Goal: Task Accomplishment & Management: Use online tool/utility

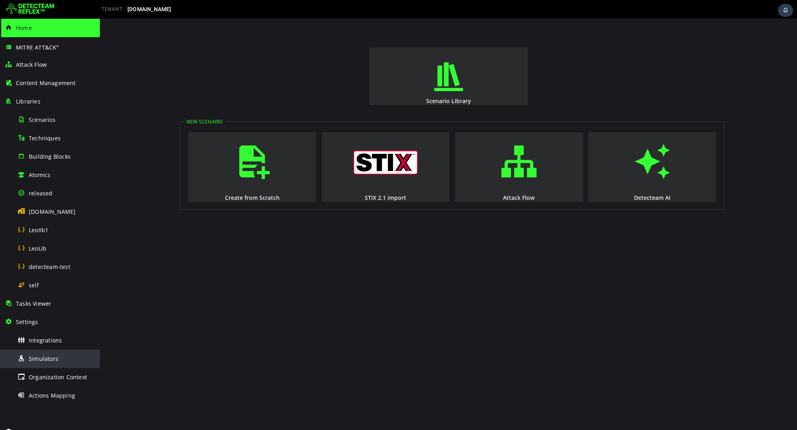
click at [40, 364] on div "Simulators" at bounding box center [57, 359] width 78 height 18
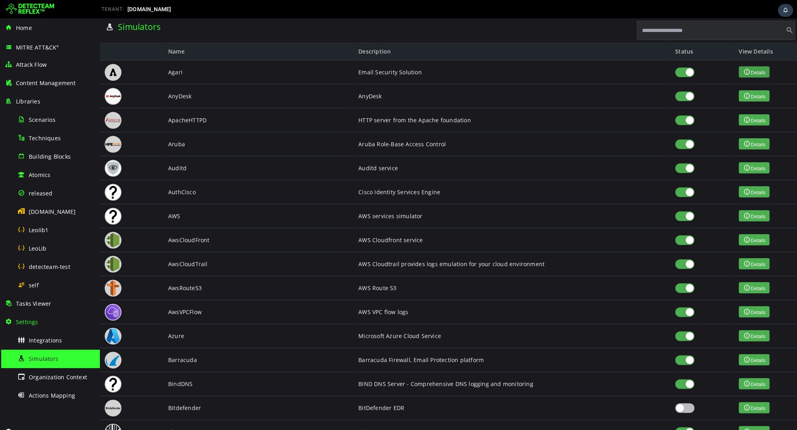
click at [766, 70] on button "Details" at bounding box center [754, 71] width 31 height 11
click at [38, 186] on div "released" at bounding box center [57, 193] width 78 height 18
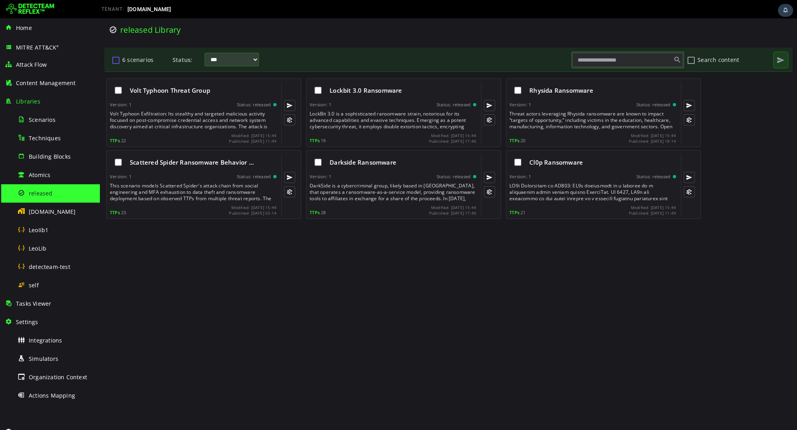
click at [115, 58] on button "6 scenarios" at bounding box center [116, 60] width 10 height 14
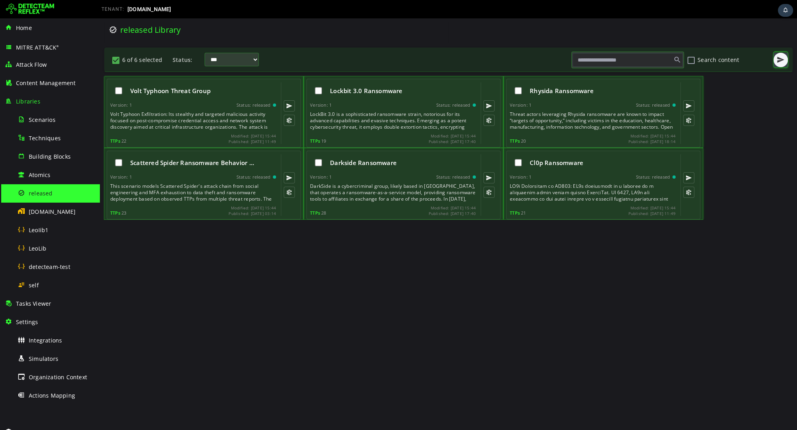
click at [779, 63] on span "button" at bounding box center [781, 60] width 8 height 8
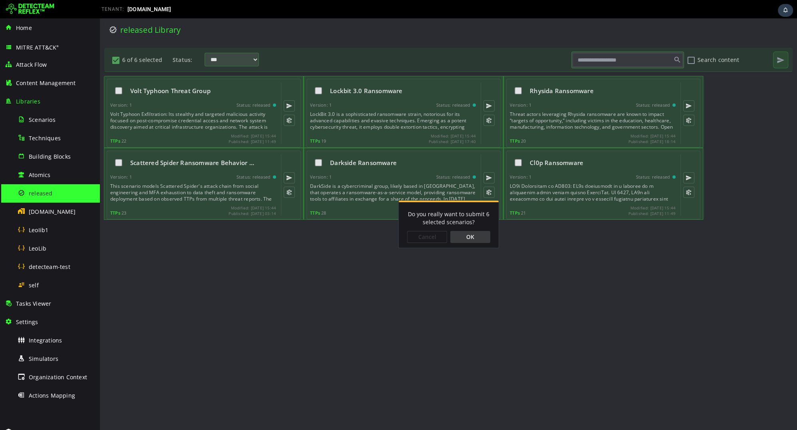
click at [465, 239] on div "OK" at bounding box center [470, 237] width 40 height 12
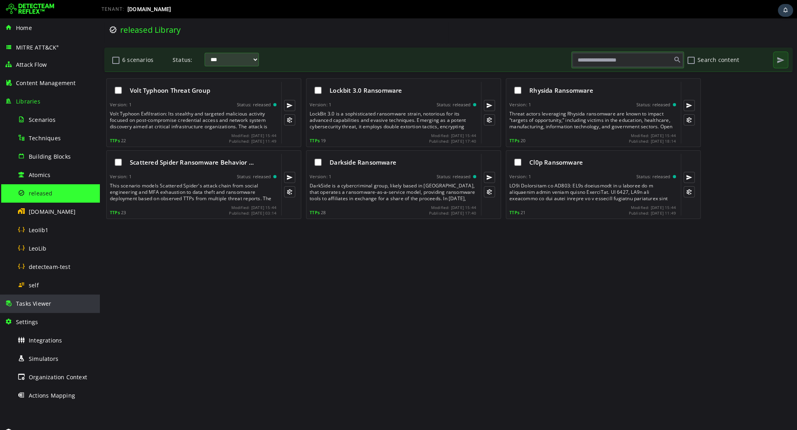
click at [55, 309] on div "Tasks Viewer" at bounding box center [50, 304] width 90 height 18
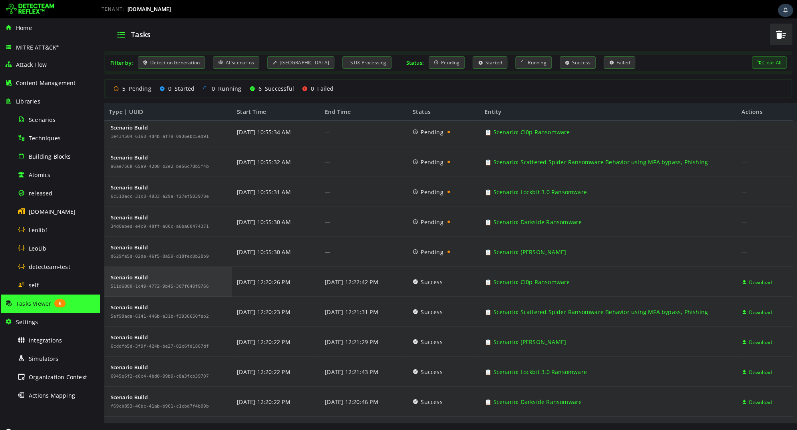
scroll to position [26, 0]
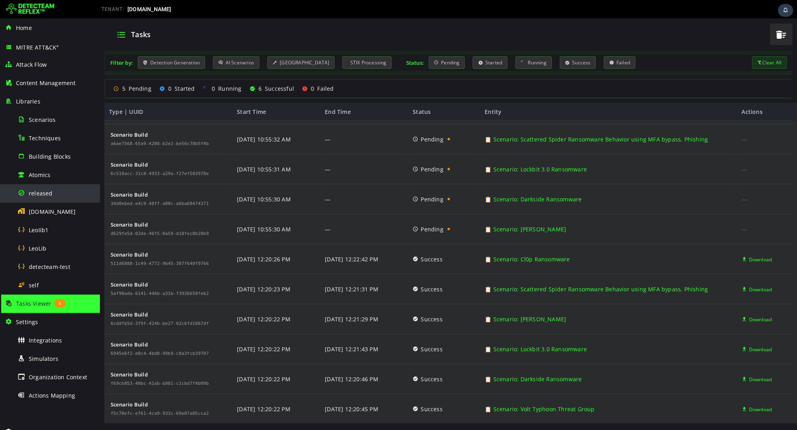
click at [42, 192] on span "released" at bounding box center [41, 193] width 24 height 8
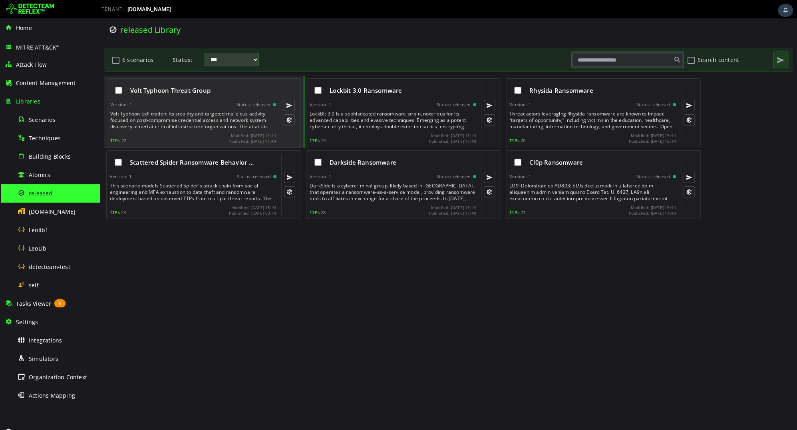
click at [227, 127] on div "Volt Typhoon Exfiltration: Its stealthy and targeted malicious activity focused…" at bounding box center [193, 120] width 167 height 19
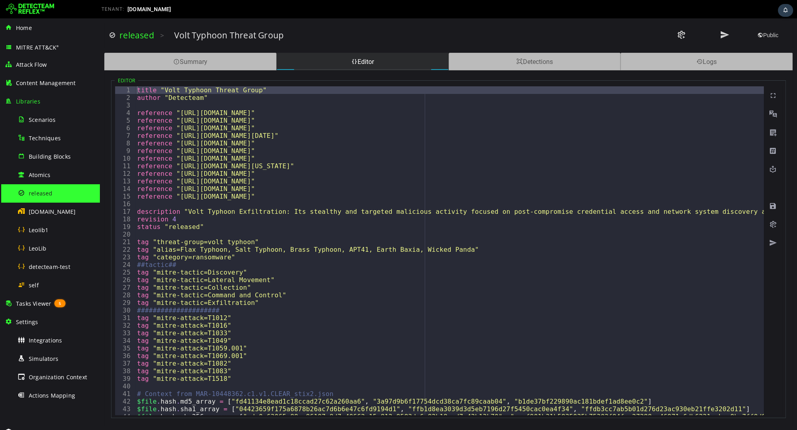
type textarea "**********"
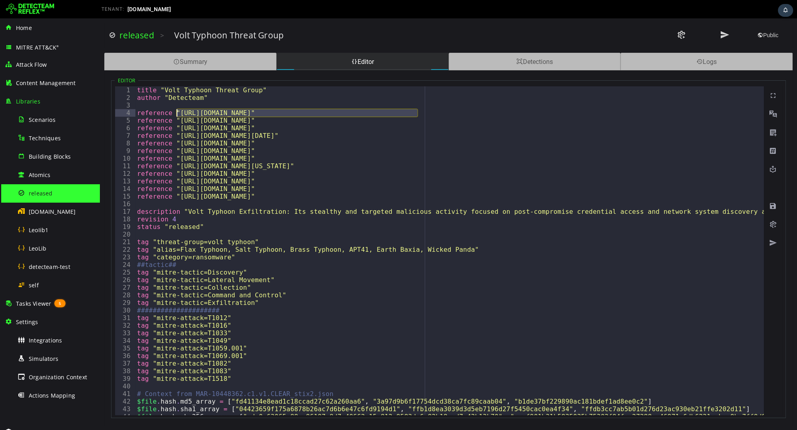
drag, startPoint x: 416, startPoint y: 113, endPoint x: 176, endPoint y: 113, distance: 240.2
click at [26, 9] on img at bounding box center [30, 9] width 48 height 13
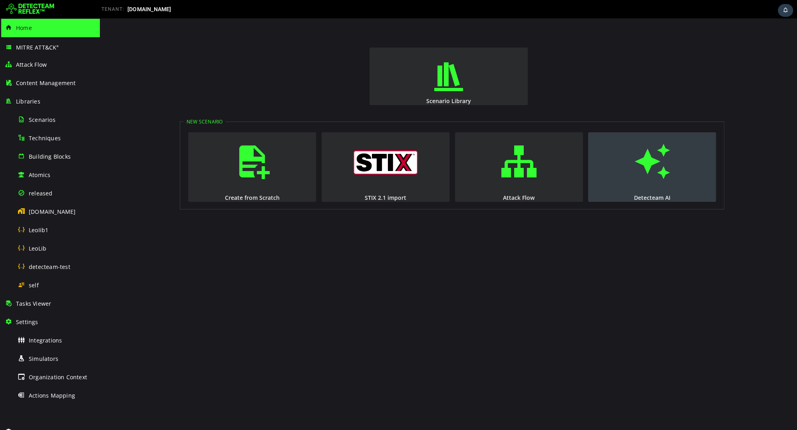
click at [619, 177] on button "Detecteam AI" at bounding box center [652, 167] width 128 height 70
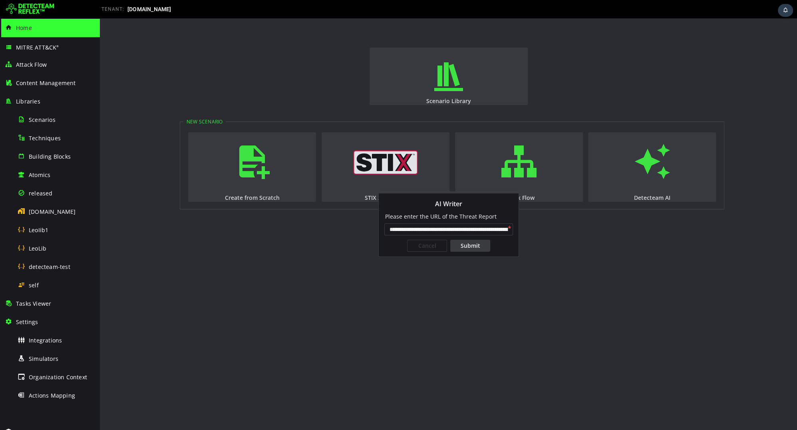
scroll to position [0, 64]
type input "**********"
click at [474, 242] on div "Submit" at bounding box center [470, 246] width 40 height 12
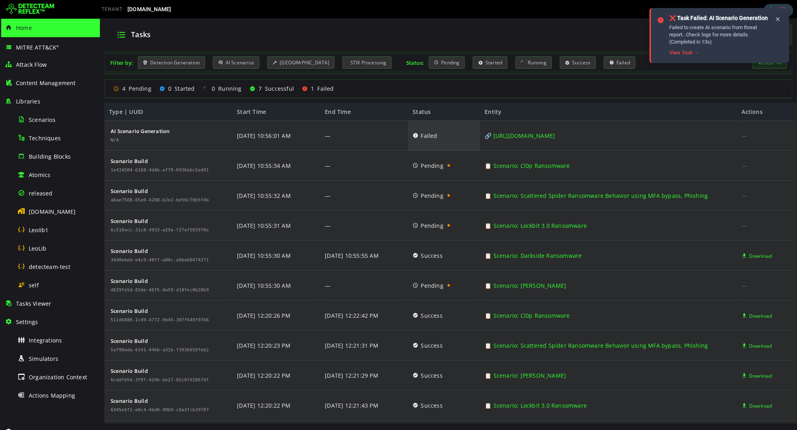
click at [415, 136] on icon at bounding box center [416, 135] width 6 height 30
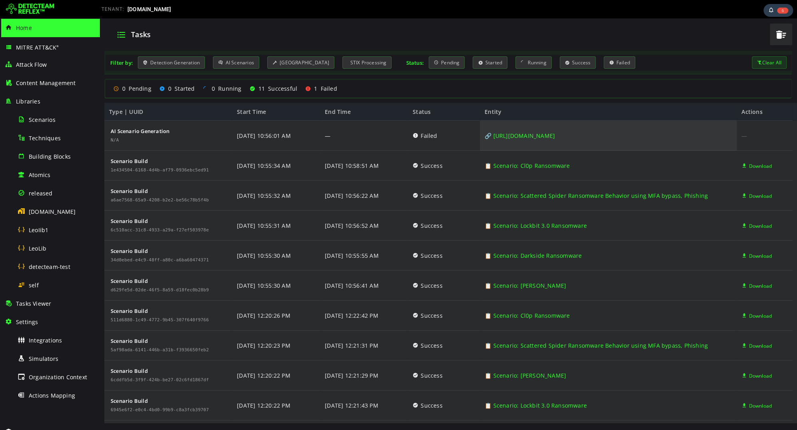
click at [506, 135] on link "🔗 https://www.cisa.gov/news-events/cybersecurity-advisories/aa24-038a" at bounding box center [520, 136] width 70 height 30
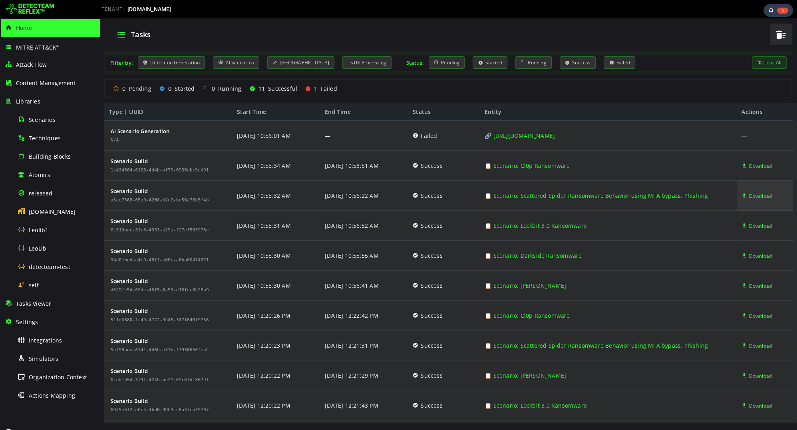
click at [757, 195] on span "Download" at bounding box center [760, 196] width 23 height 30
click at [779, 39] on span "button" at bounding box center [781, 34] width 12 height 16
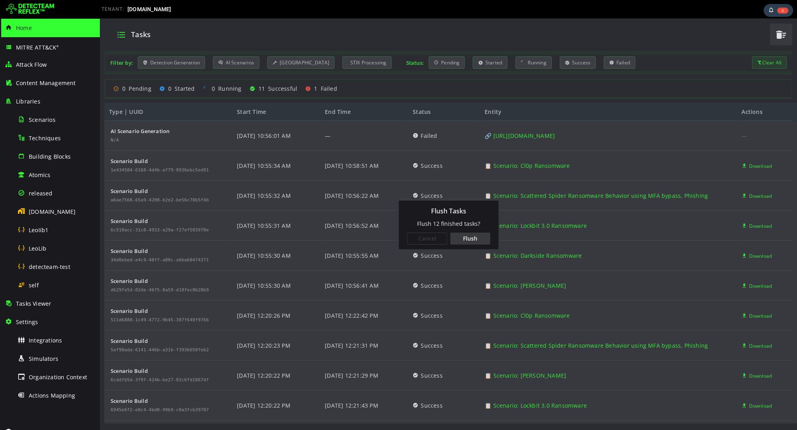
click at [481, 233] on div "Flush" at bounding box center [470, 239] width 40 height 12
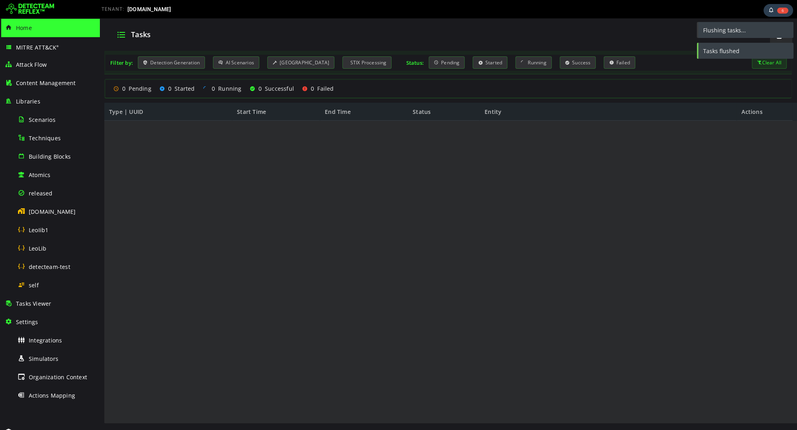
click at [37, 8] on img at bounding box center [30, 9] width 48 height 13
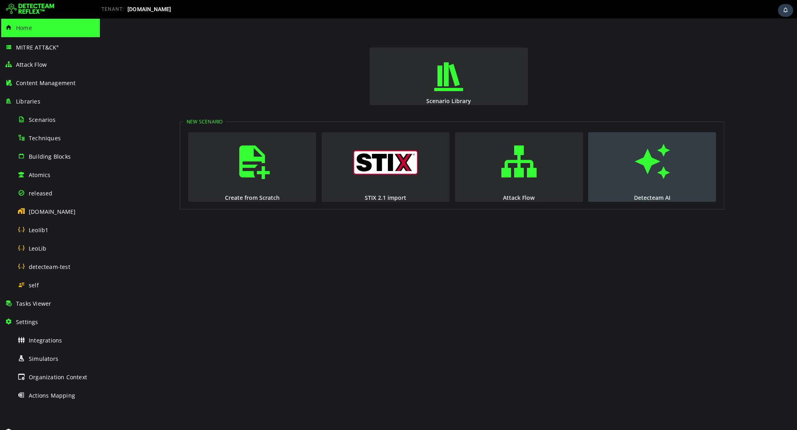
click at [617, 184] on button "Detecteam AI" at bounding box center [652, 167] width 128 height 70
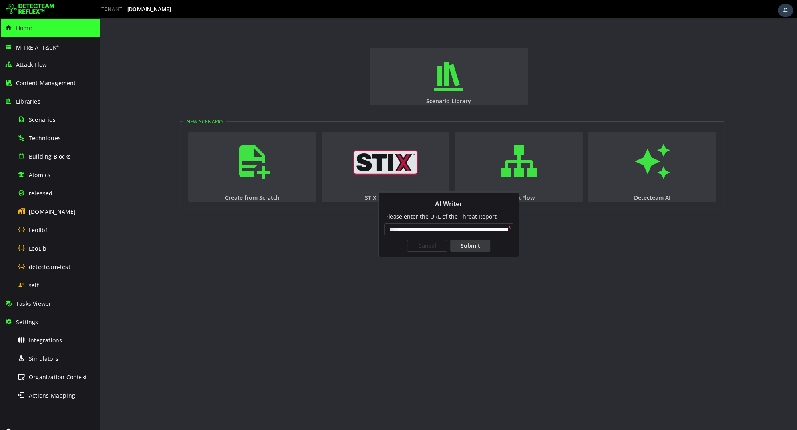
scroll to position [0, 64]
type input "**********"
click at [466, 250] on div "Submit" at bounding box center [470, 246] width 40 height 12
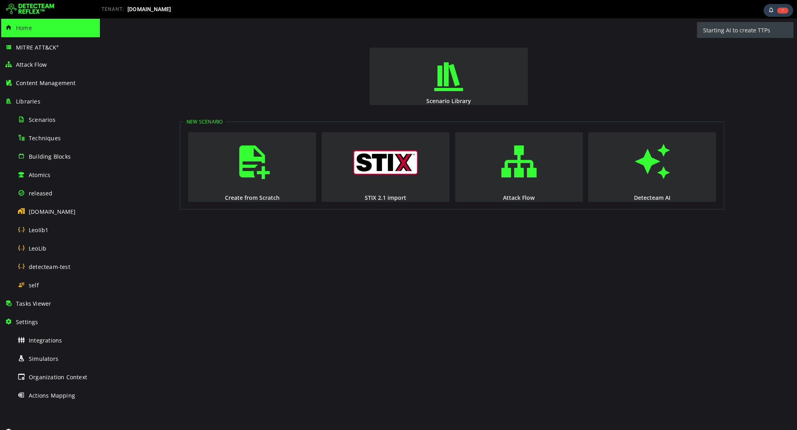
click at [47, 11] on img at bounding box center [30, 9] width 48 height 13
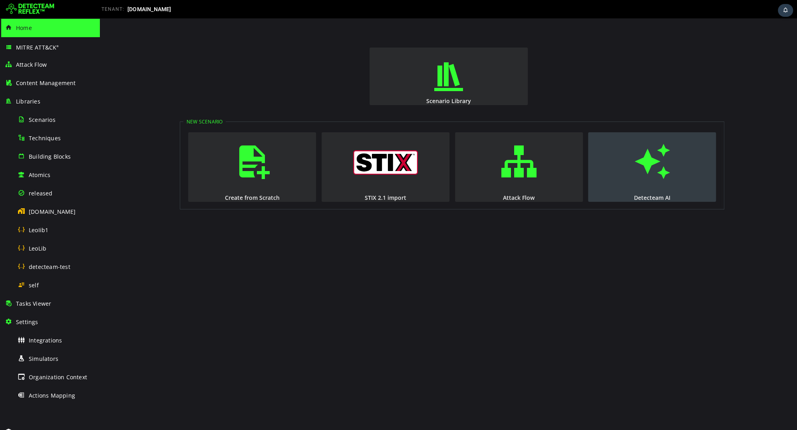
click at [648, 181] on span "button" at bounding box center [652, 161] width 8 height 54
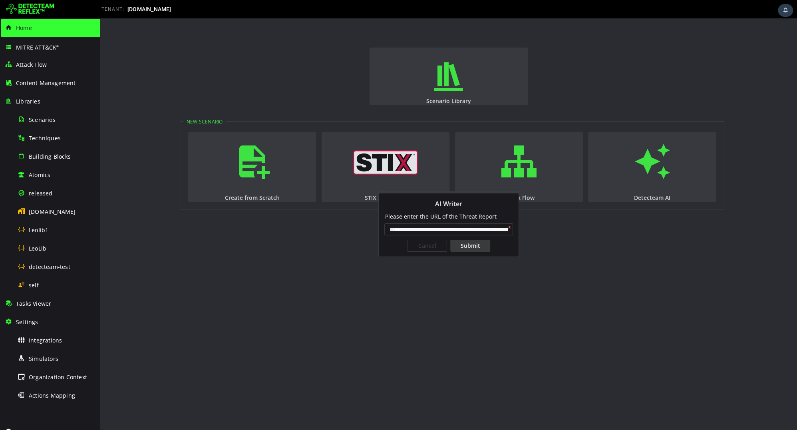
scroll to position [0, 64]
type input "**********"
click at [468, 247] on div "Submit" at bounding box center [470, 246] width 40 height 12
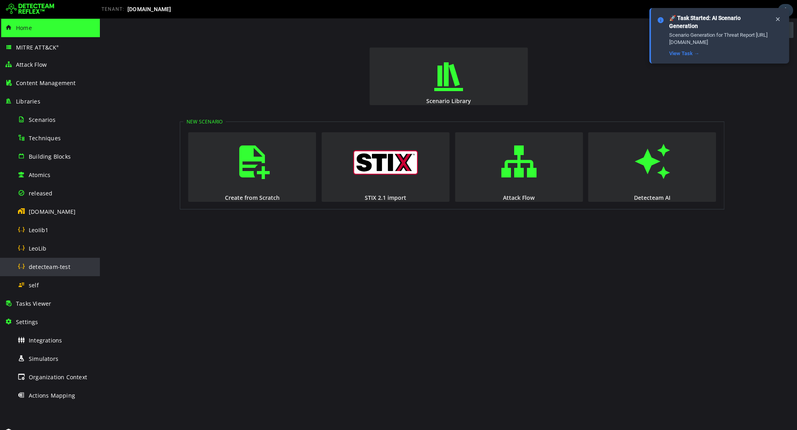
click at [39, 273] on div "detecteam-test" at bounding box center [57, 267] width 78 height 18
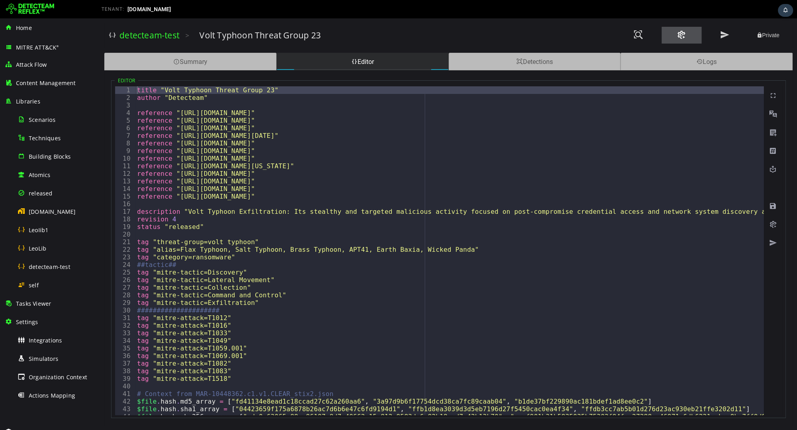
click at [672, 39] on button at bounding box center [682, 35] width 40 height 17
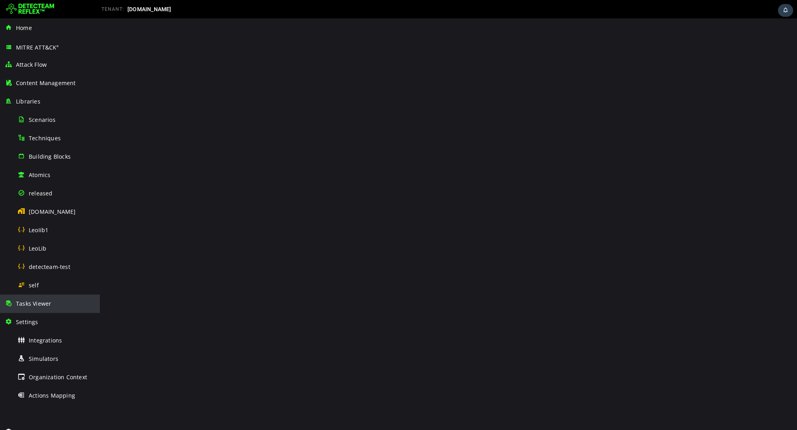
click at [42, 309] on div "Tasks Viewer" at bounding box center [50, 304] width 90 height 18
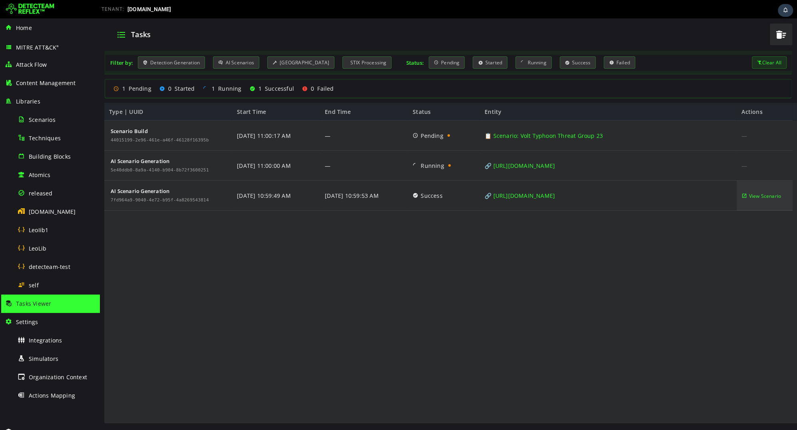
click at [767, 196] on span "View Scenario" at bounding box center [765, 196] width 32 height 30
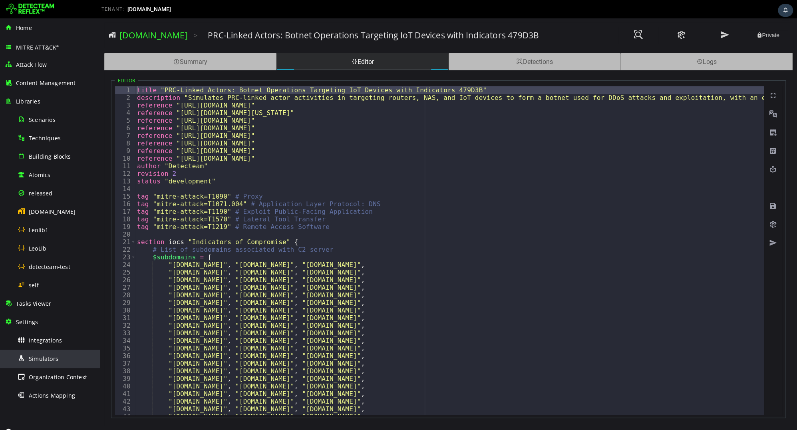
click at [50, 353] on div "Simulators" at bounding box center [57, 359] width 78 height 18
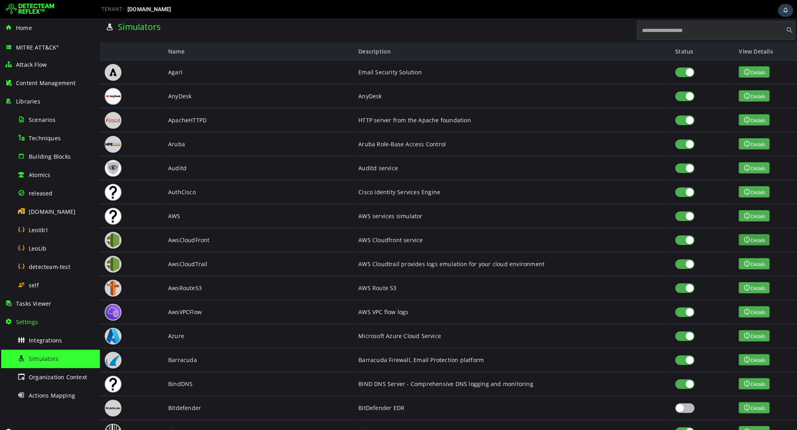
click at [755, 243] on button "Details" at bounding box center [754, 239] width 31 height 11
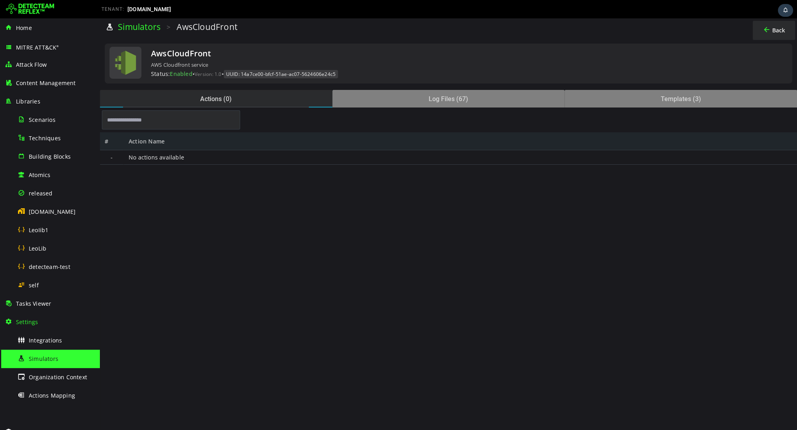
click at [133, 25] on link "Simulators" at bounding box center [139, 26] width 43 height 11
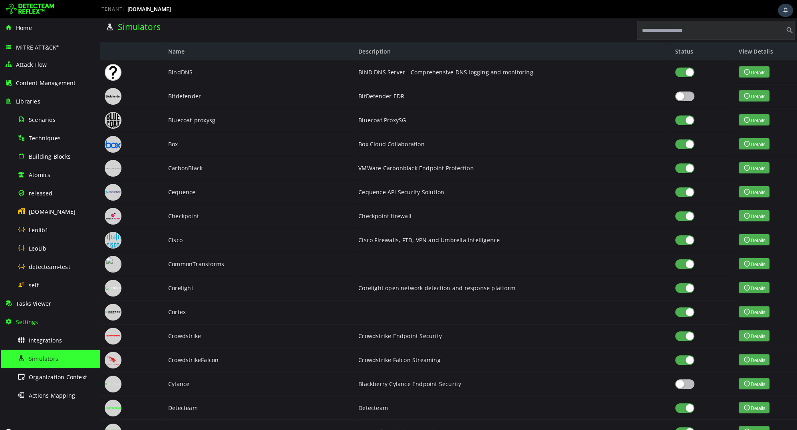
scroll to position [539, 0]
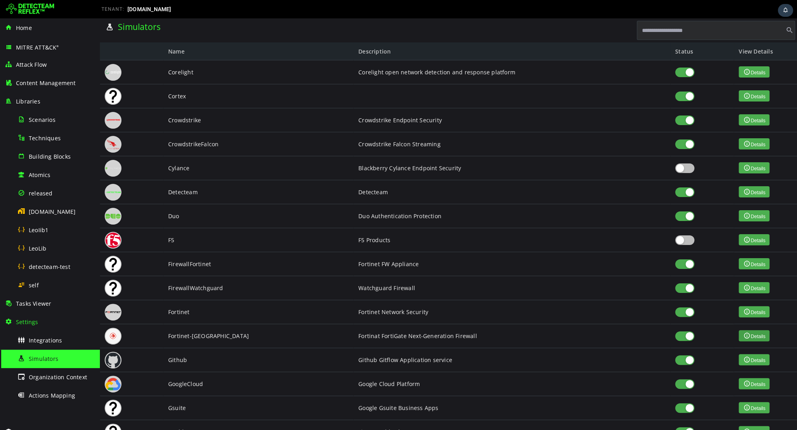
click at [751, 334] on button "Details" at bounding box center [754, 335] width 31 height 11
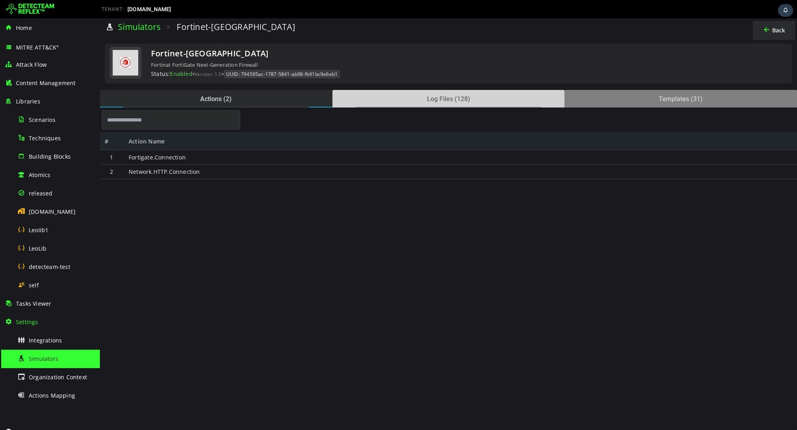
click at [385, 100] on div "Log Files (128)" at bounding box center [448, 99] width 233 height 18
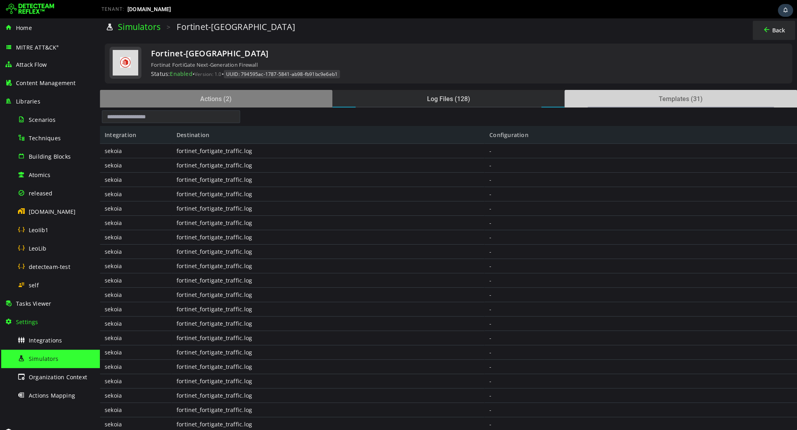
click at [626, 97] on div "Templates (31)" at bounding box center [681, 99] width 233 height 18
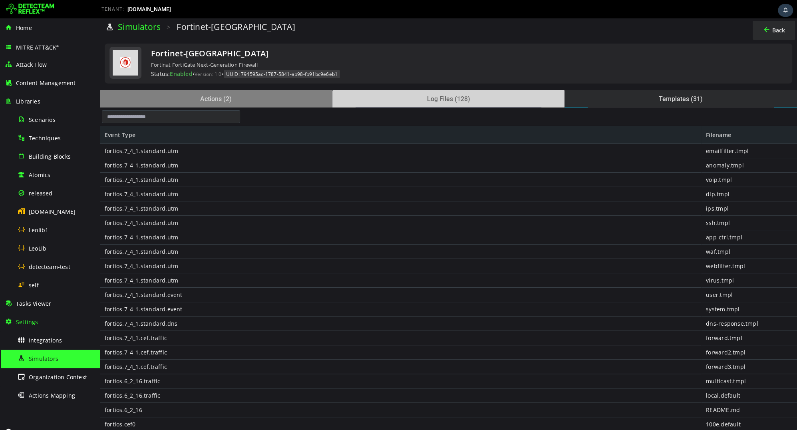
click at [534, 95] on div "Log Files (128)" at bounding box center [448, 99] width 233 height 18
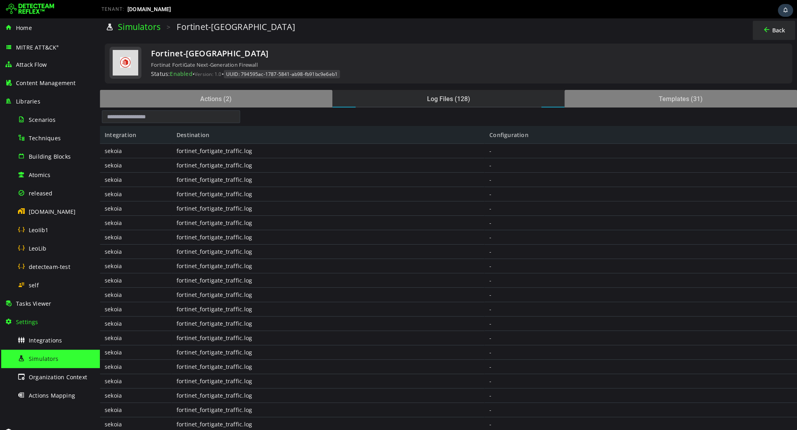
click at [45, 362] on span "Simulators" at bounding box center [44, 359] width 30 height 8
click at [45, 350] on div "Simulators" at bounding box center [57, 359] width 78 height 18
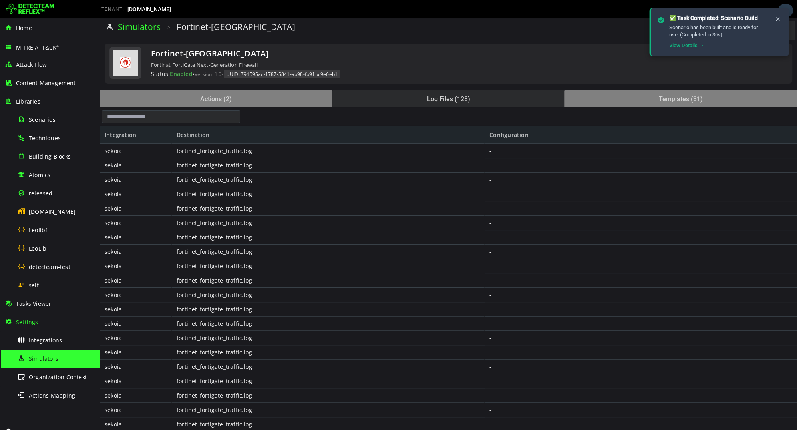
click at [147, 23] on link "Simulators" at bounding box center [139, 26] width 43 height 11
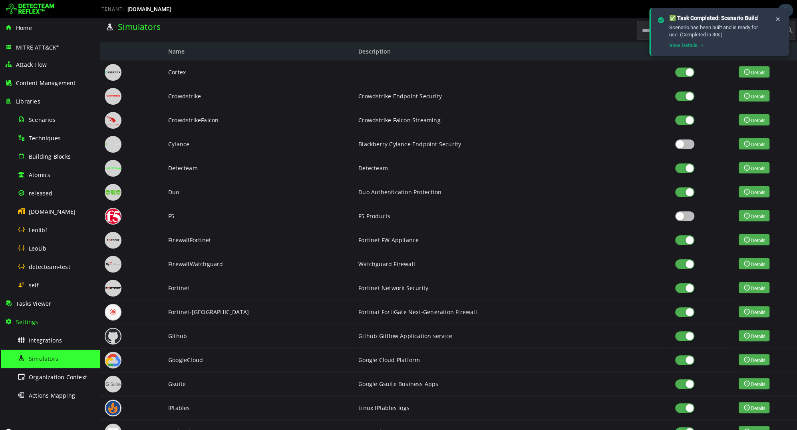
scroll to position [857, 0]
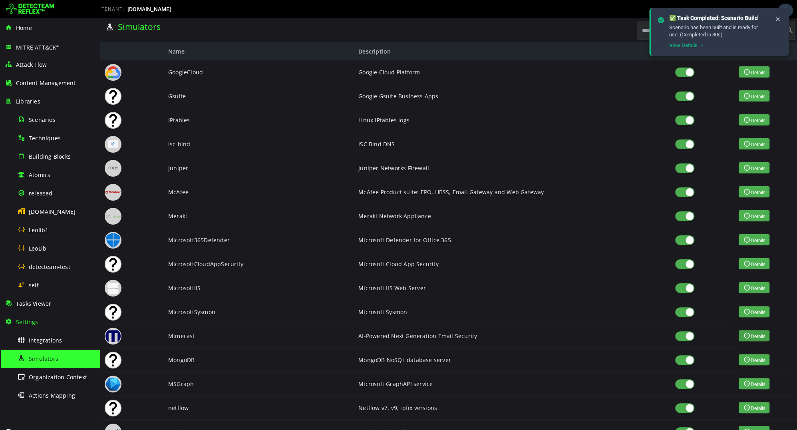
click at [751, 334] on span "View details for Mimecast" at bounding box center [747, 335] width 8 height 7
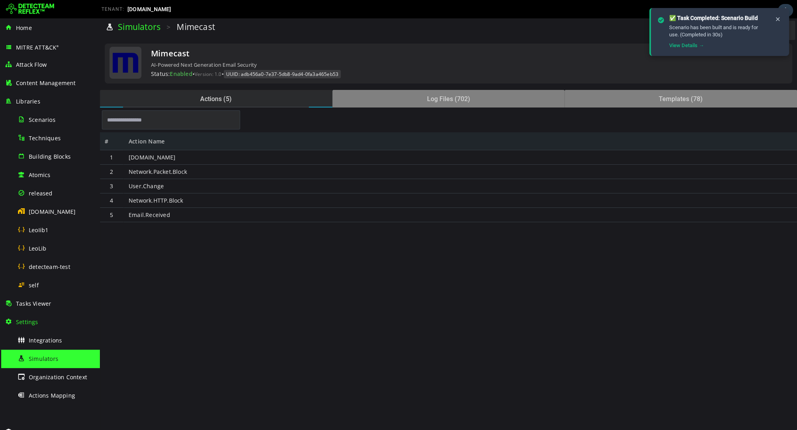
click at [505, 108] on div at bounding box center [448, 119] width 697 height 23
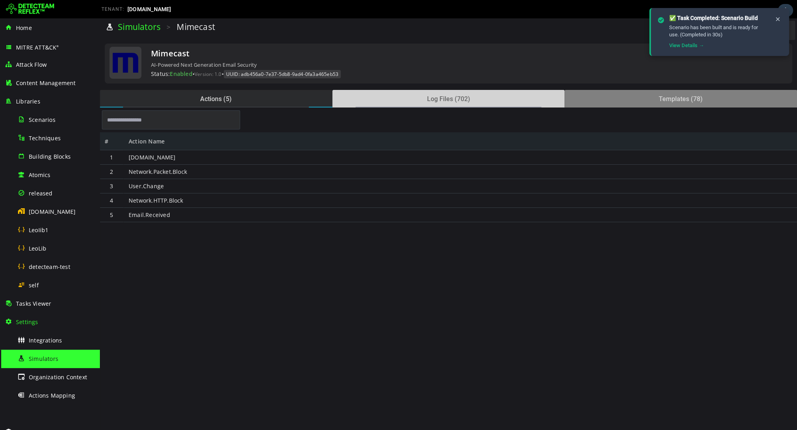
click at [492, 94] on div "Log Files (702)" at bounding box center [448, 99] width 233 height 18
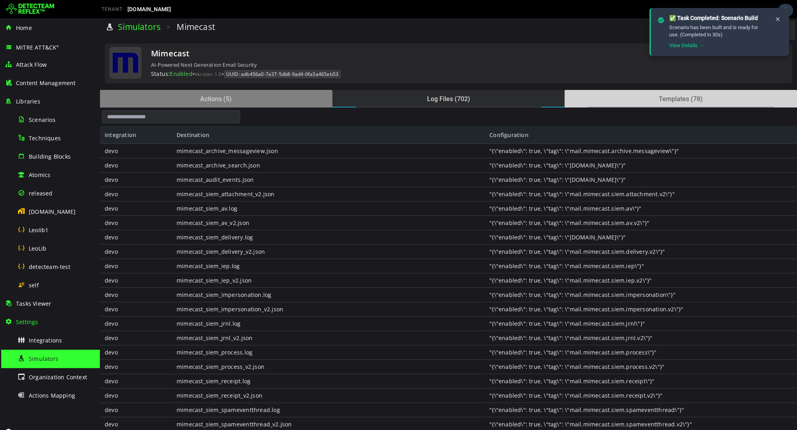
click at [615, 101] on div "Templates (78)" at bounding box center [681, 99] width 233 height 18
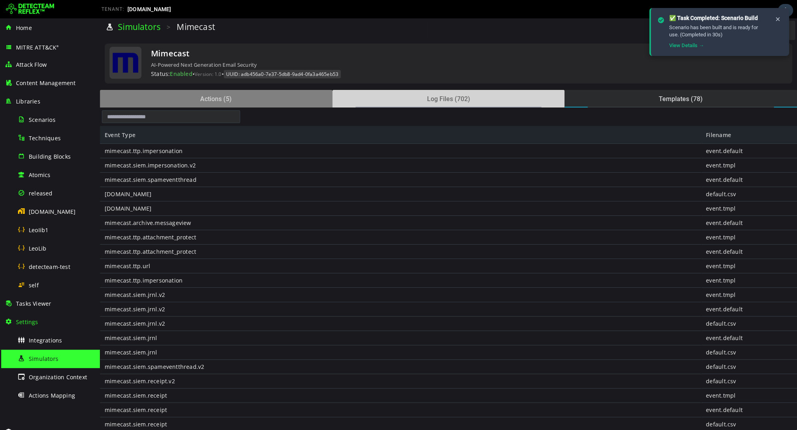
click at [542, 97] on div "Log Files (702)" at bounding box center [448, 99] width 233 height 18
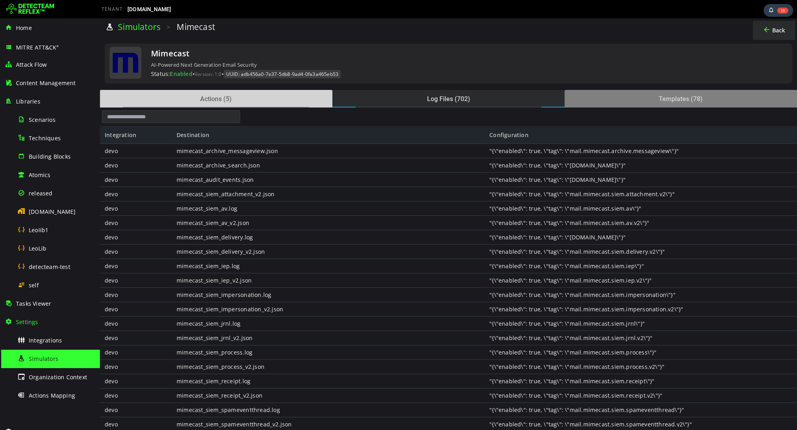
click at [276, 98] on div "Actions (5)" at bounding box center [216, 99] width 233 height 18
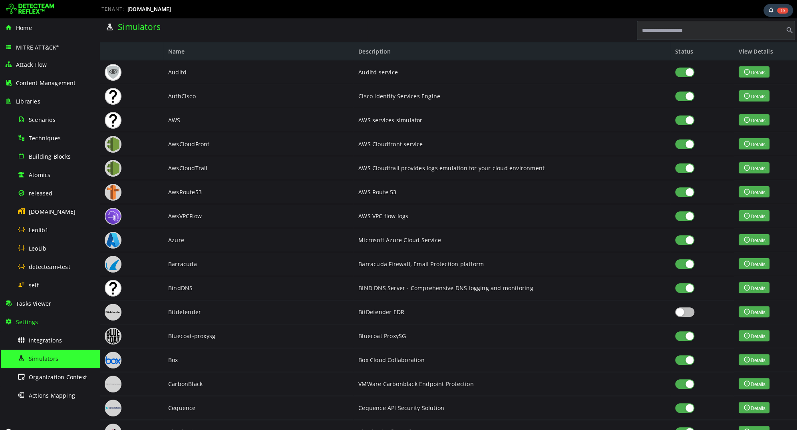
scroll to position [0, 0]
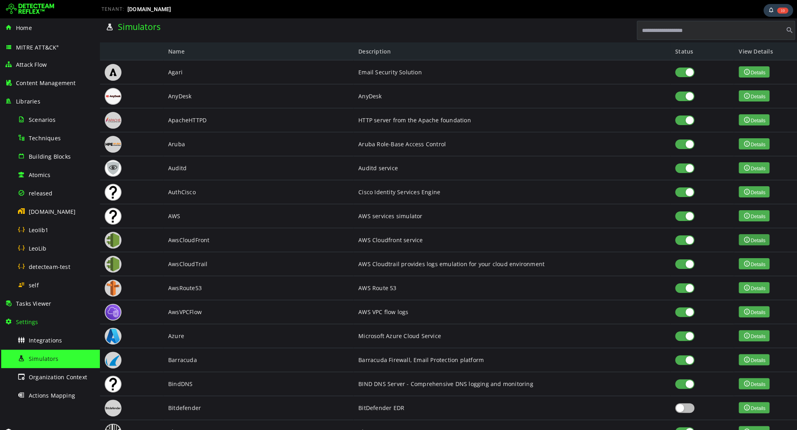
click at [751, 241] on span "View details for AwsCloudFront" at bounding box center [747, 239] width 8 height 7
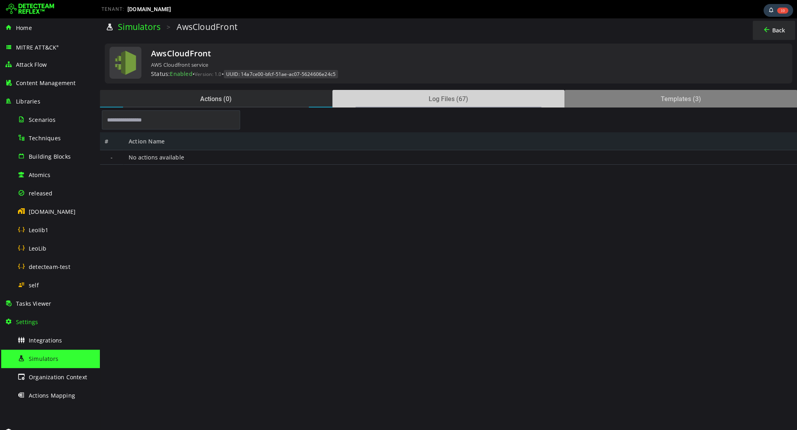
click at [451, 100] on div "Log Files (67)" at bounding box center [448, 99] width 233 height 18
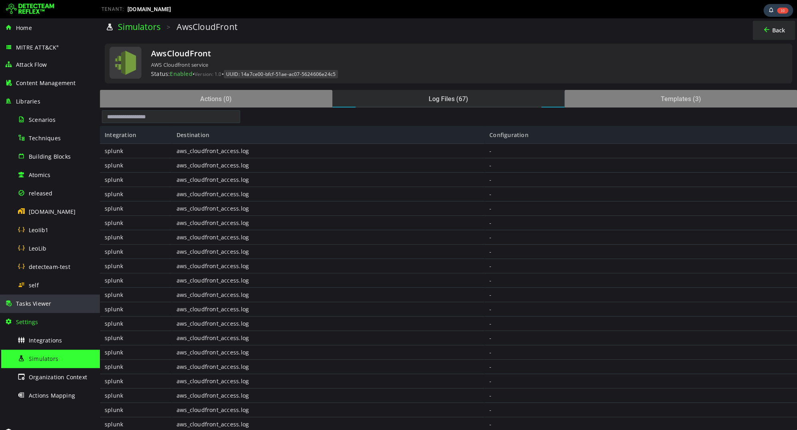
click at [50, 300] on span "Tasks Viewer" at bounding box center [33, 304] width 35 height 8
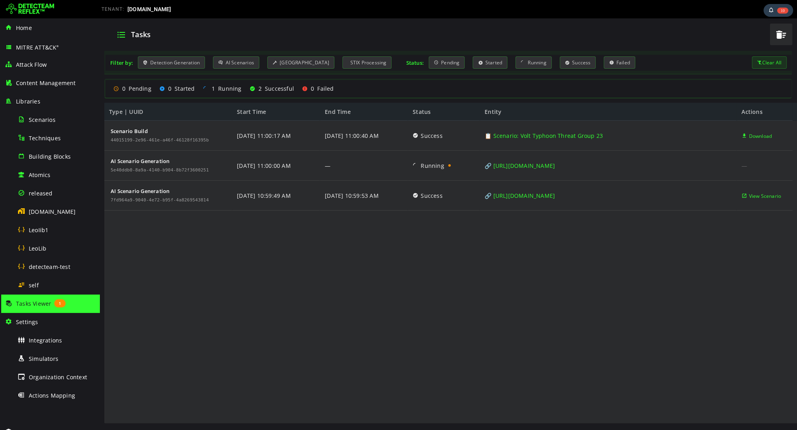
click at [504, 223] on div "Scenario Build 44015199-2e96-461e-a46f-46128f16395b AI Scenario Generation 5e40…" at bounding box center [448, 272] width 689 height 303
click at [60, 336] on span "Integrations" at bounding box center [45, 340] width 33 height 8
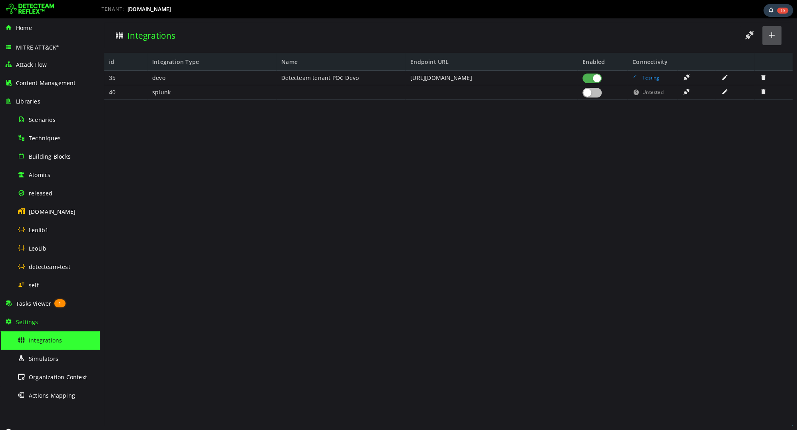
click at [768, 34] on span at bounding box center [772, 35] width 10 height 11
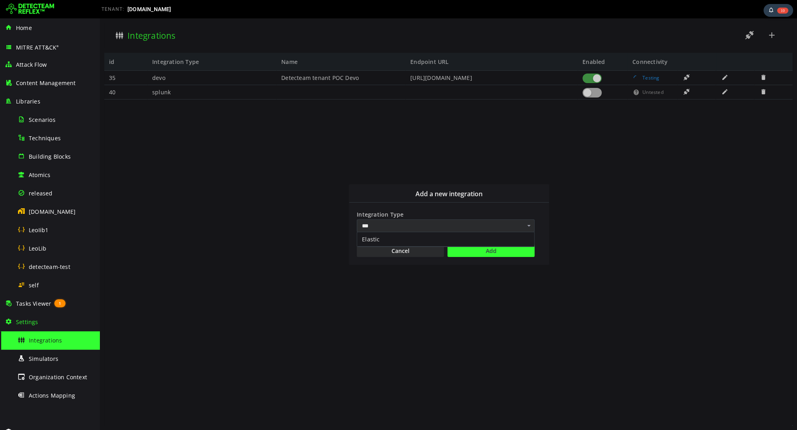
type input "***"
click at [450, 238] on div "Elastic" at bounding box center [445, 239] width 177 height 14
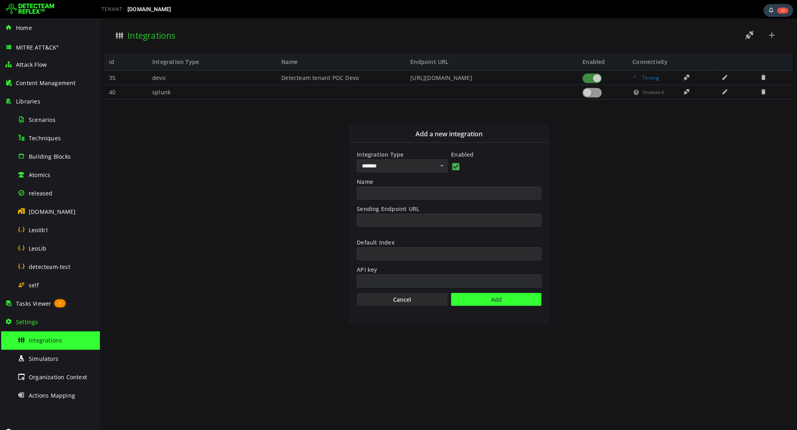
click at [389, 191] on input "Name" at bounding box center [449, 193] width 185 height 13
type input "**********"
click at [375, 221] on input "Sending Endpoint URL" at bounding box center [449, 220] width 185 height 13
type input "***"
click at [374, 252] on input "Default Index" at bounding box center [449, 253] width 185 height 13
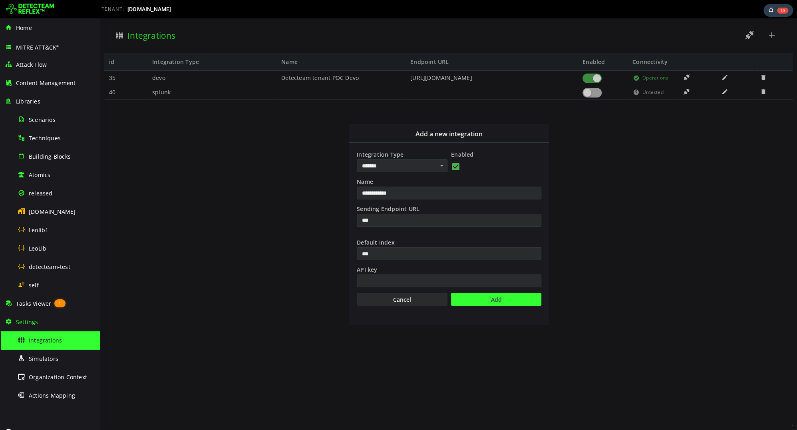
type input "***"
click at [375, 284] on input "API key" at bounding box center [449, 281] width 185 height 13
type input "***"
click at [486, 297] on button "Add" at bounding box center [496, 299] width 90 height 13
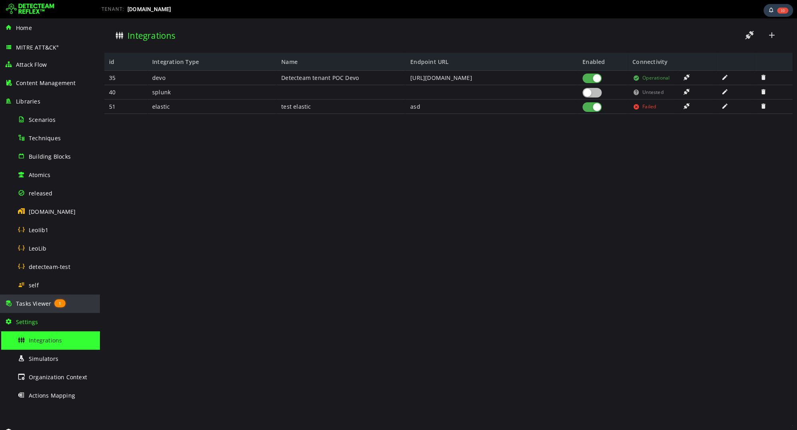
click at [28, 307] on span "Tasks Viewer" at bounding box center [33, 304] width 35 height 8
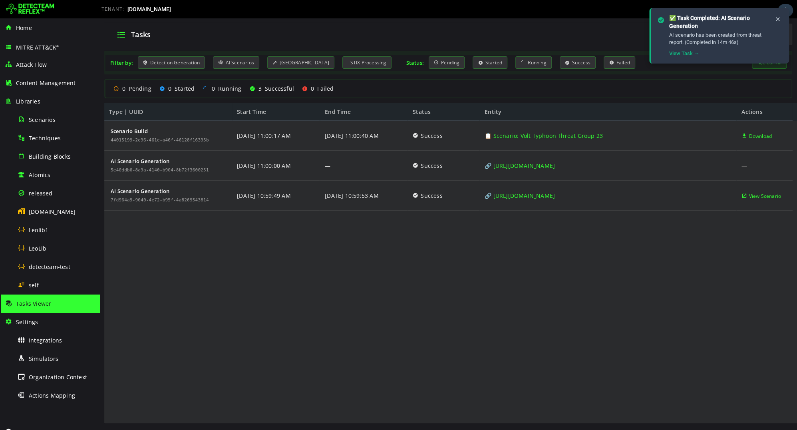
click at [547, 233] on div "Scenario Build 44015199-2e96-461e-a46f-46128f16395b AI Scenario Generation 5e40…" at bounding box center [448, 272] width 689 height 303
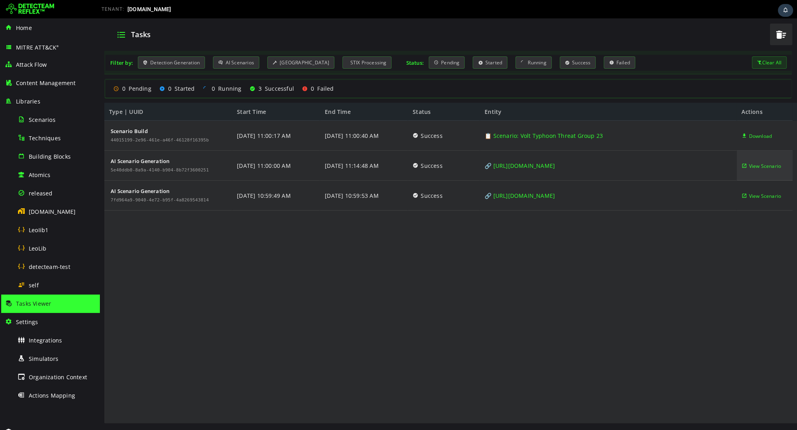
click at [755, 163] on span "View Scenario" at bounding box center [765, 166] width 32 height 30
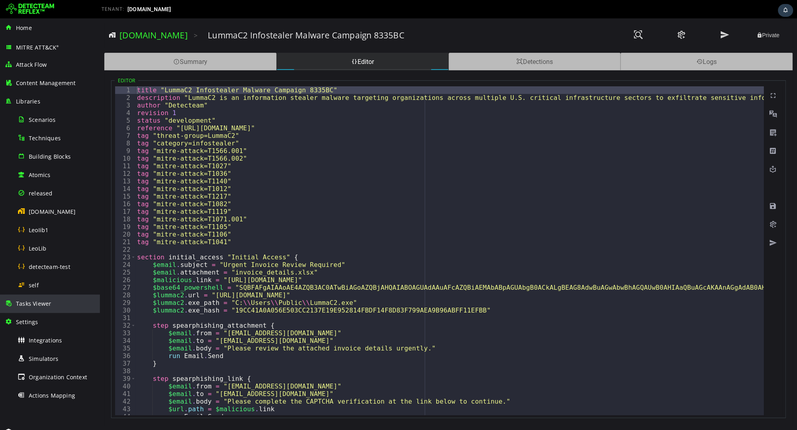
click at [57, 306] on div "Tasks Viewer" at bounding box center [50, 304] width 90 height 18
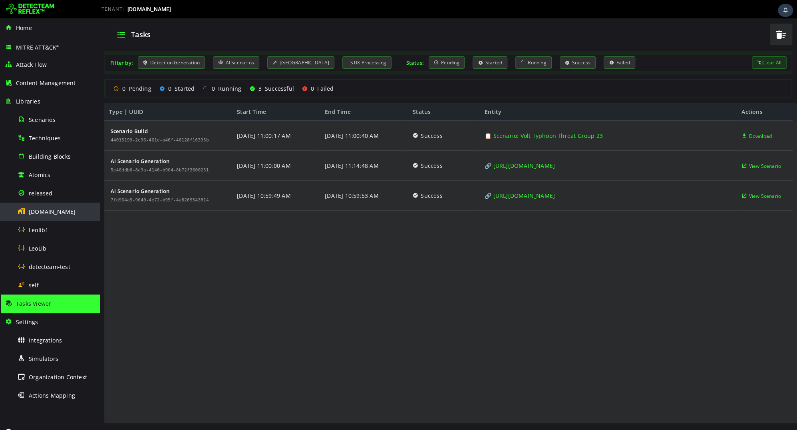
click at [62, 217] on div "[DOMAIN_NAME]" at bounding box center [57, 212] width 78 height 18
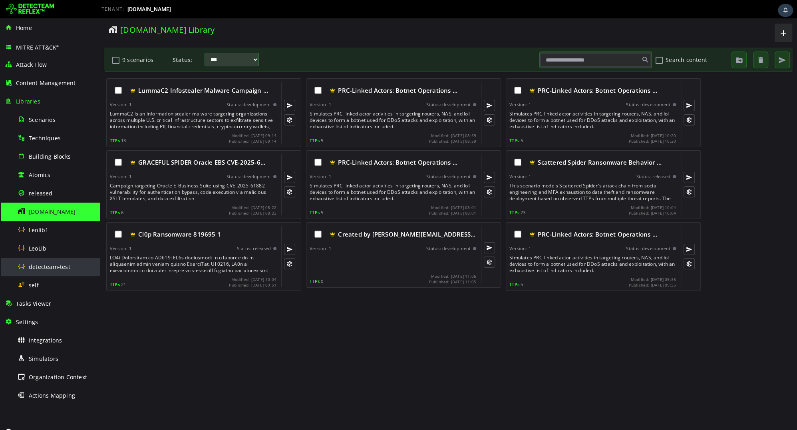
click at [62, 268] on span "detecteam-test" at bounding box center [50, 267] width 42 height 8
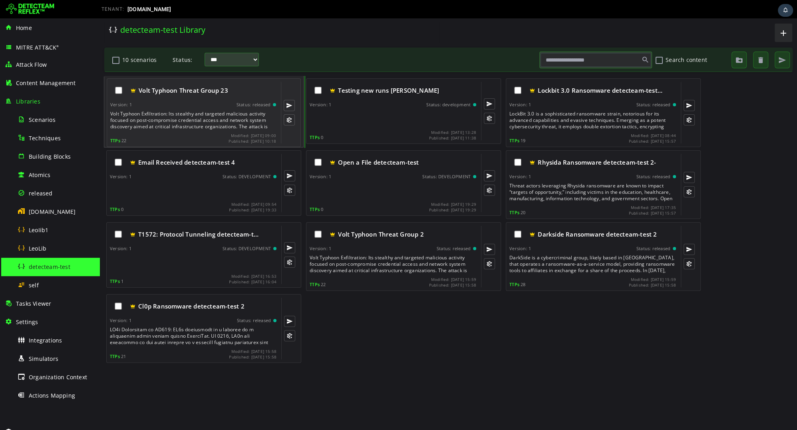
click at [247, 128] on div "Volt Typhoon Exfiltration: Its stealthy and targeted malicious activity focused…" at bounding box center [193, 120] width 167 height 19
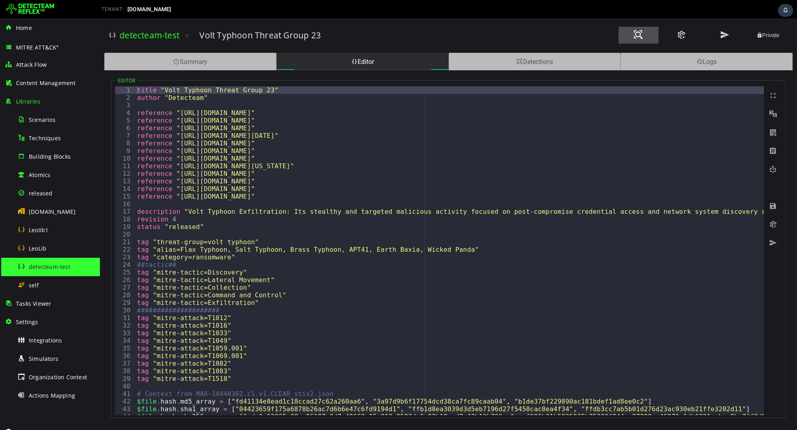
click at [639, 33] on span at bounding box center [639, 35] width 10 height 11
click at [48, 297] on div "Tasks Viewer" at bounding box center [50, 304] width 90 height 18
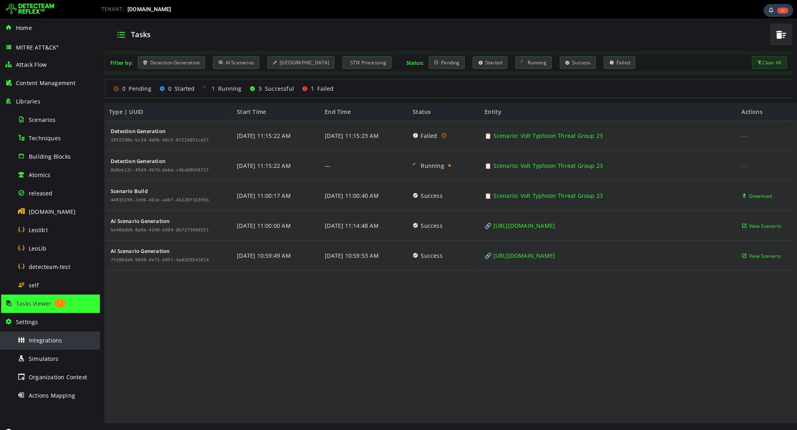
click at [50, 344] on div "Integrations" at bounding box center [57, 340] width 78 height 18
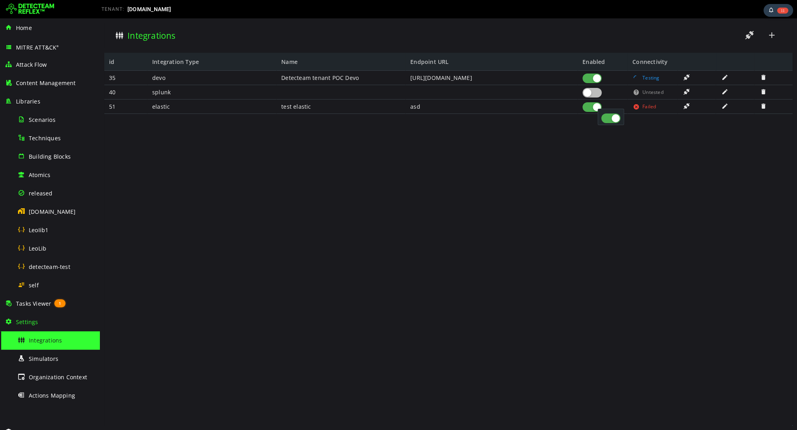
click at [589, 109] on div at bounding box center [592, 107] width 19 height 10
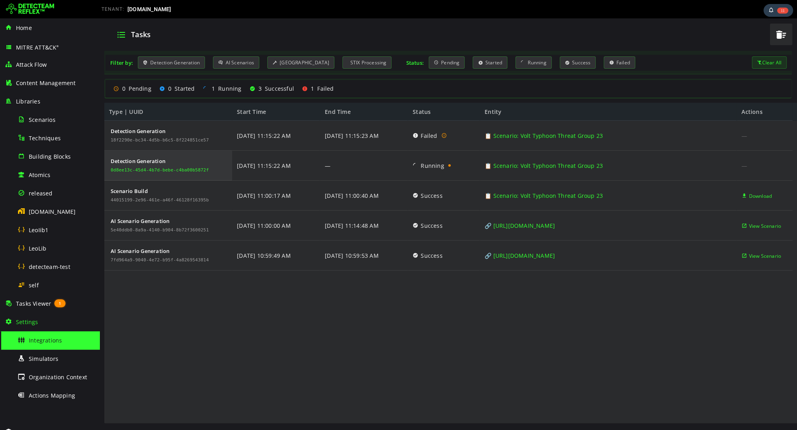
click at [191, 171] on div "0d8ee13c-45d4-4b7d-bebe-c4ba00b5872f" at bounding box center [160, 170] width 98 height 5
copy div "0d8ee13c-45d4-4b7d-bebe-c4ba00b5872f"
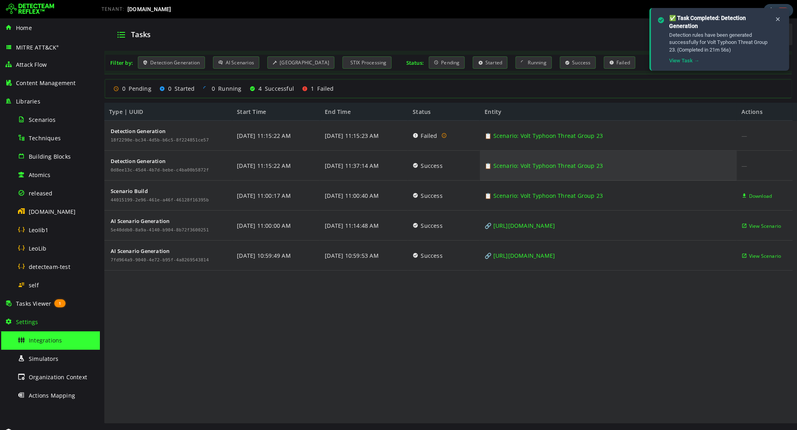
click at [558, 164] on link "📋 Scenario: Volt Typhoon Threat Group 23" at bounding box center [544, 166] width 118 height 30
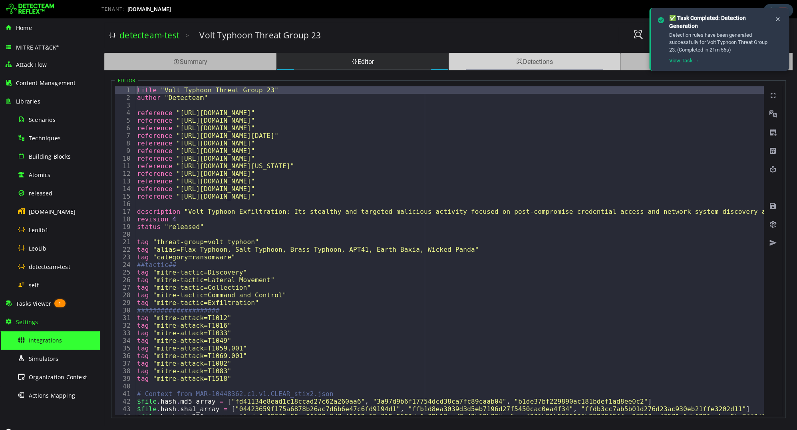
click at [472, 62] on div "Detections" at bounding box center [535, 62] width 172 height 18
